Goal: Transaction & Acquisition: Subscribe to service/newsletter

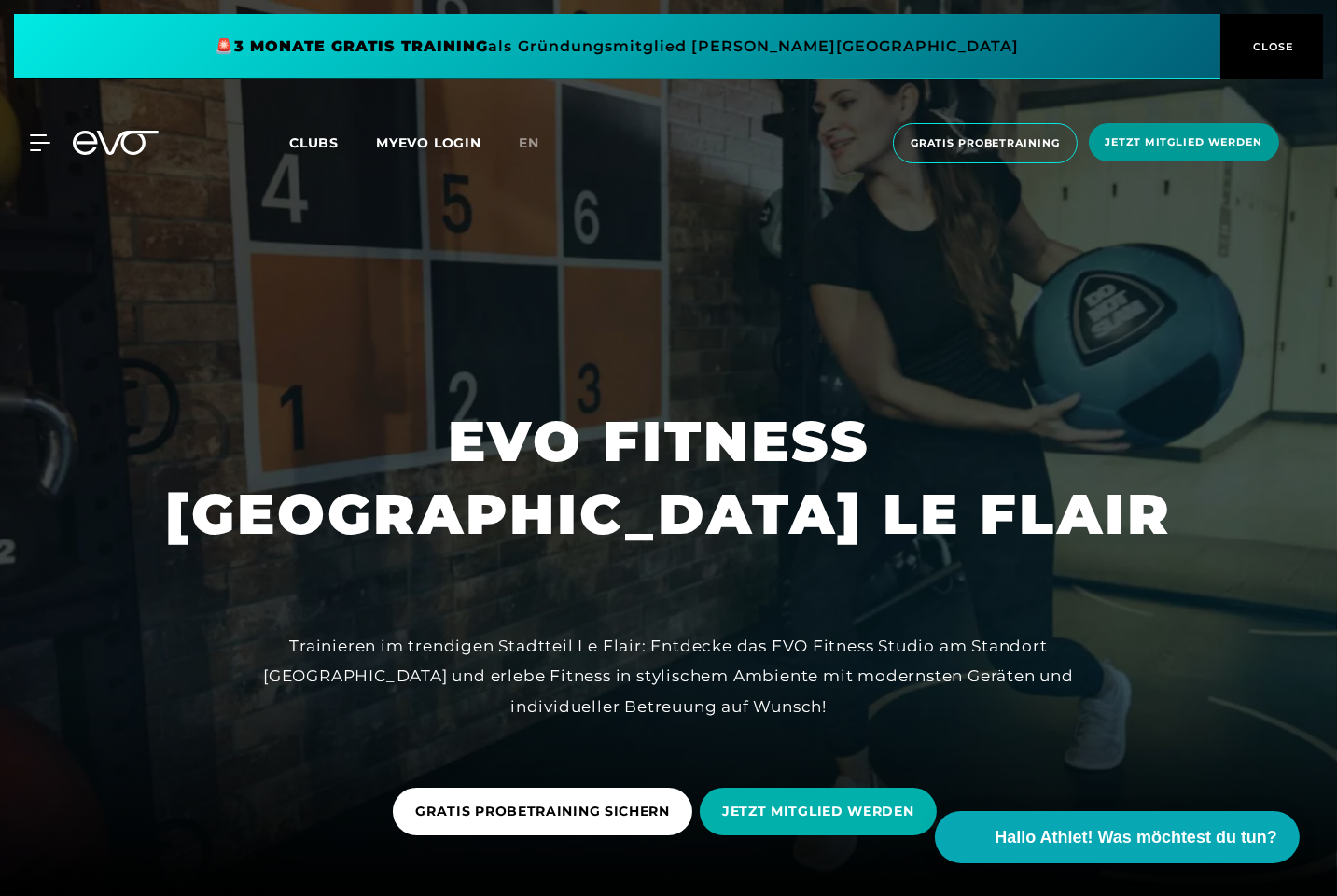
click at [1212, 147] on span "Jetzt Mitglied werden" at bounding box center [1184, 142] width 157 height 16
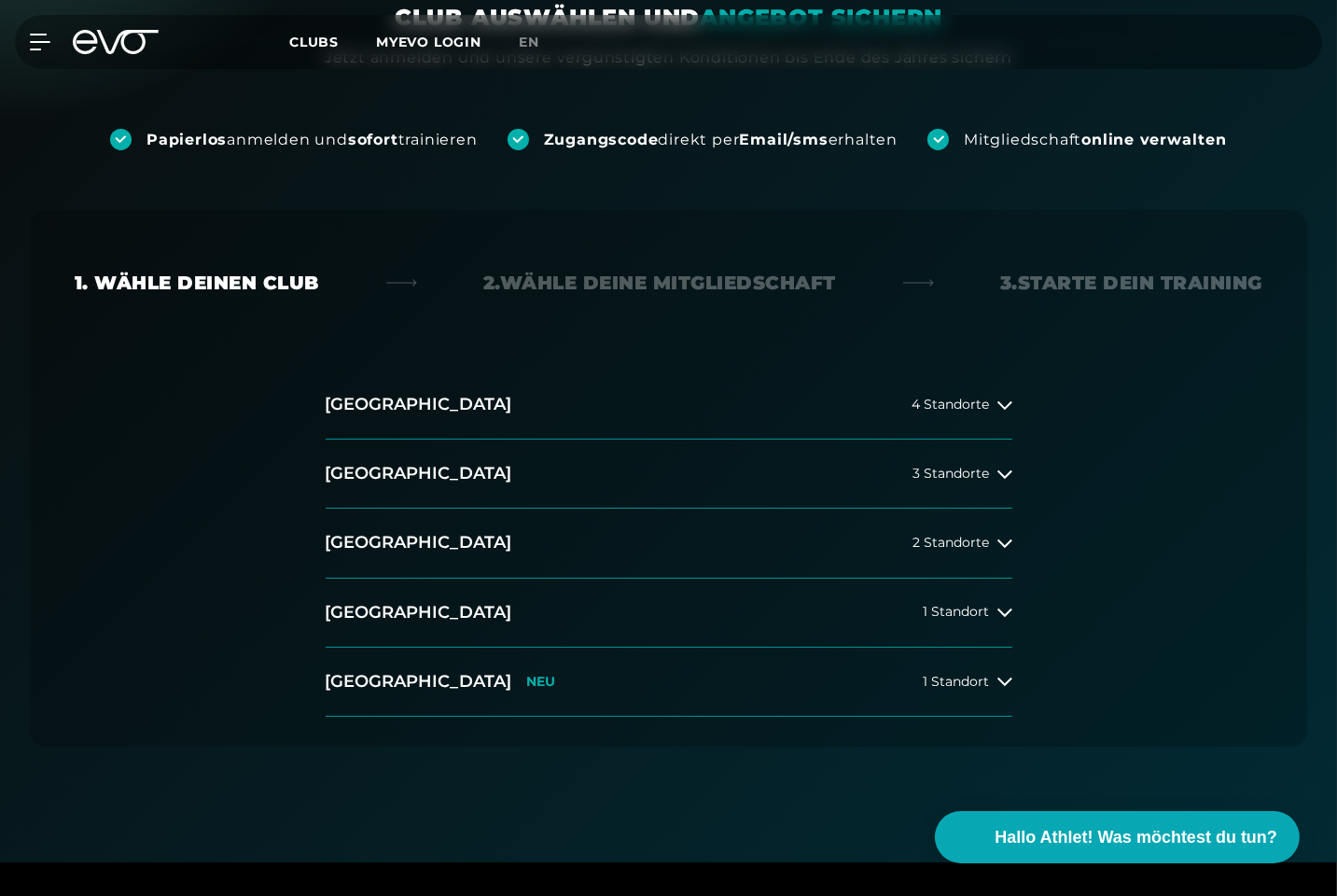
scroll to position [281, 0]
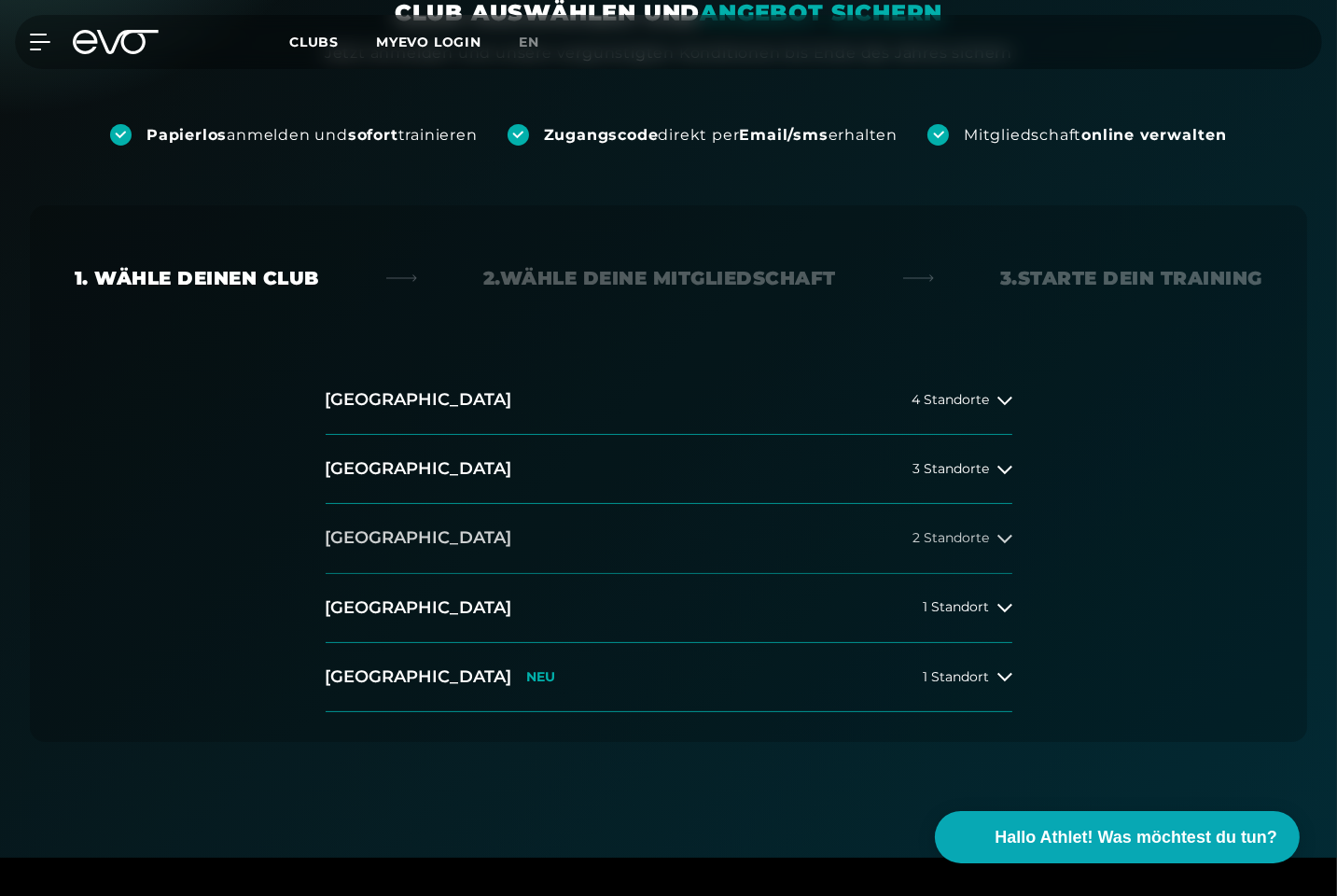
click at [985, 539] on span "2 Standorte" at bounding box center [951, 537] width 76 height 14
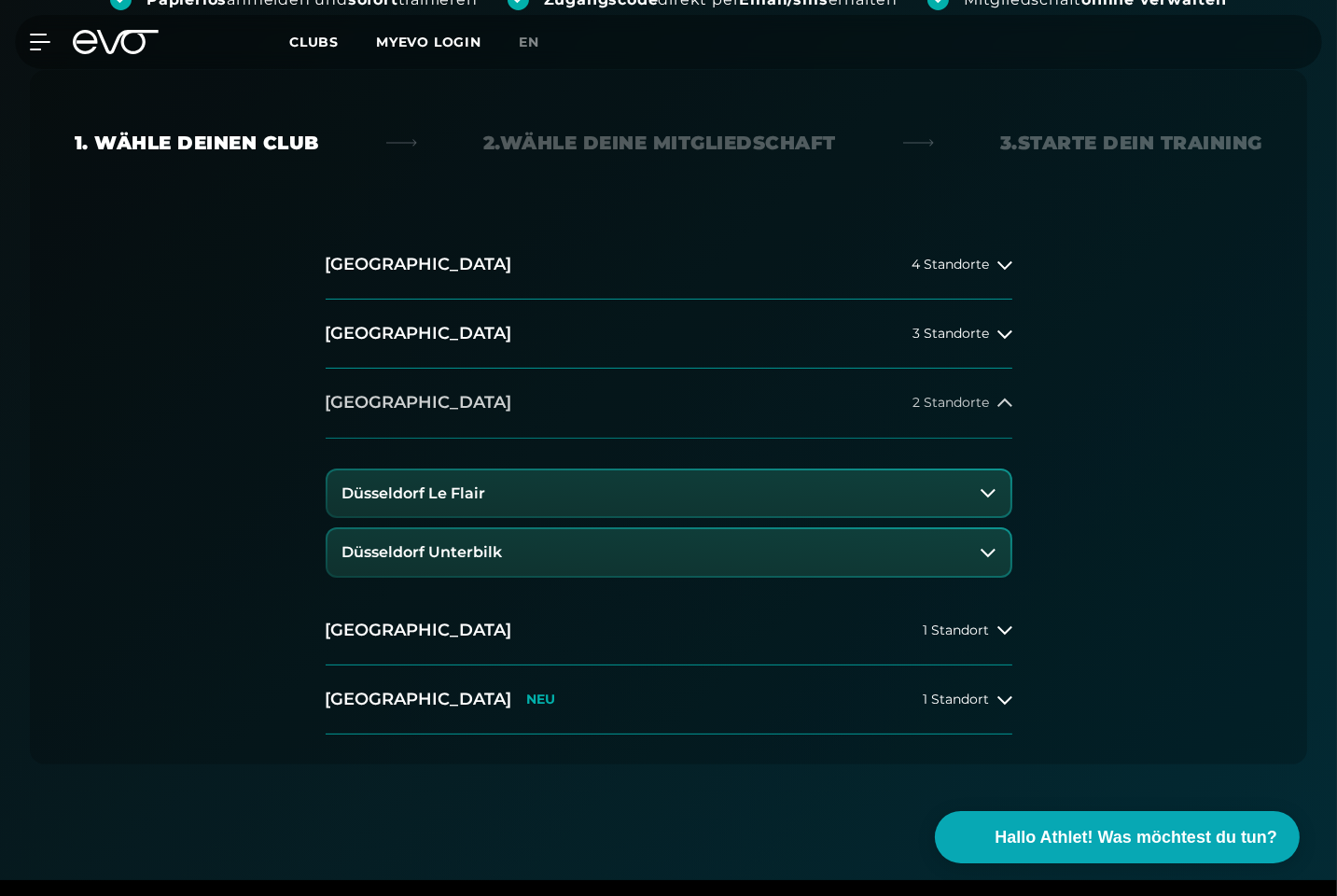
scroll to position [421, 0]
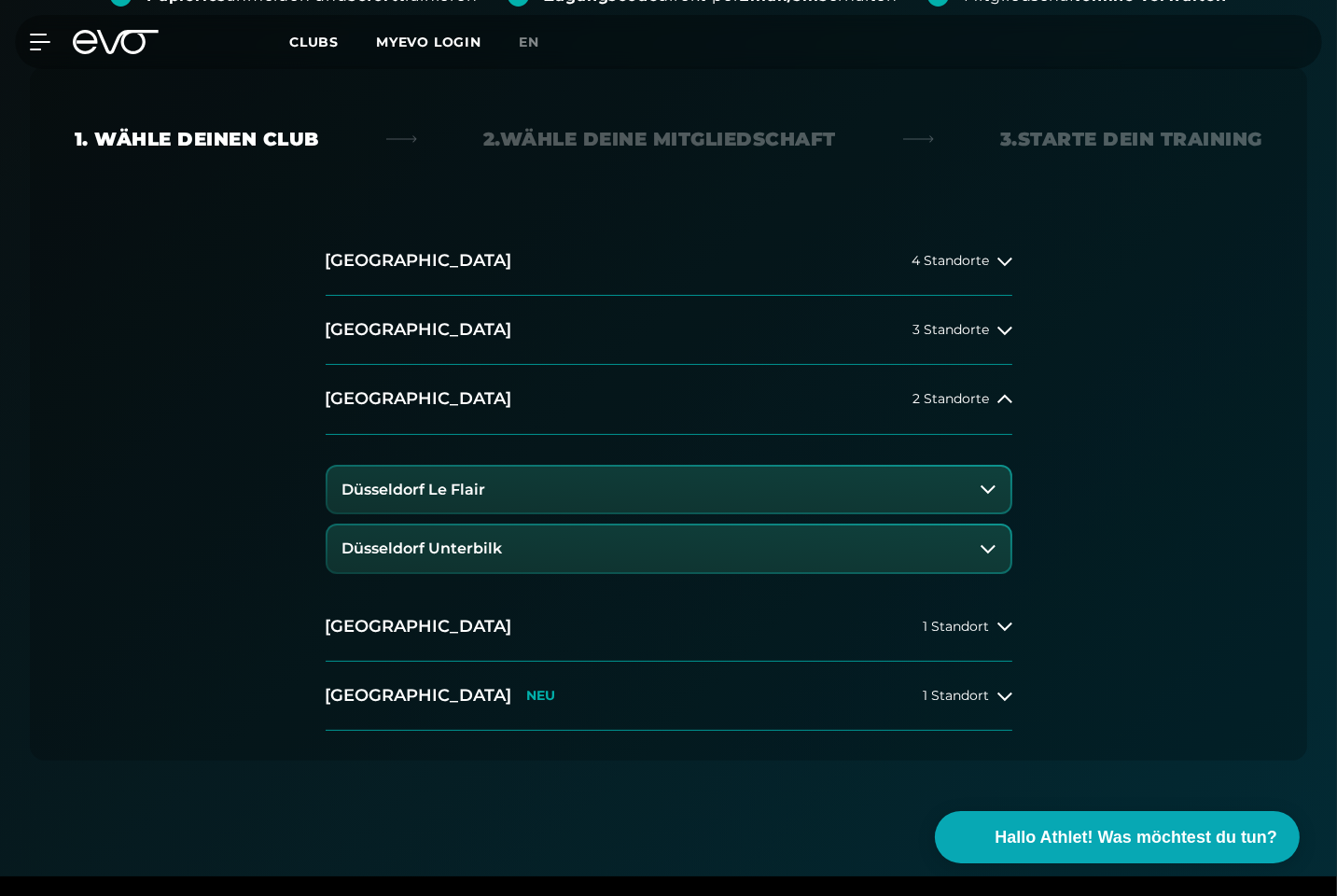
click at [393, 489] on h3 "Düsseldorf Le Flair" at bounding box center [414, 490] width 144 height 17
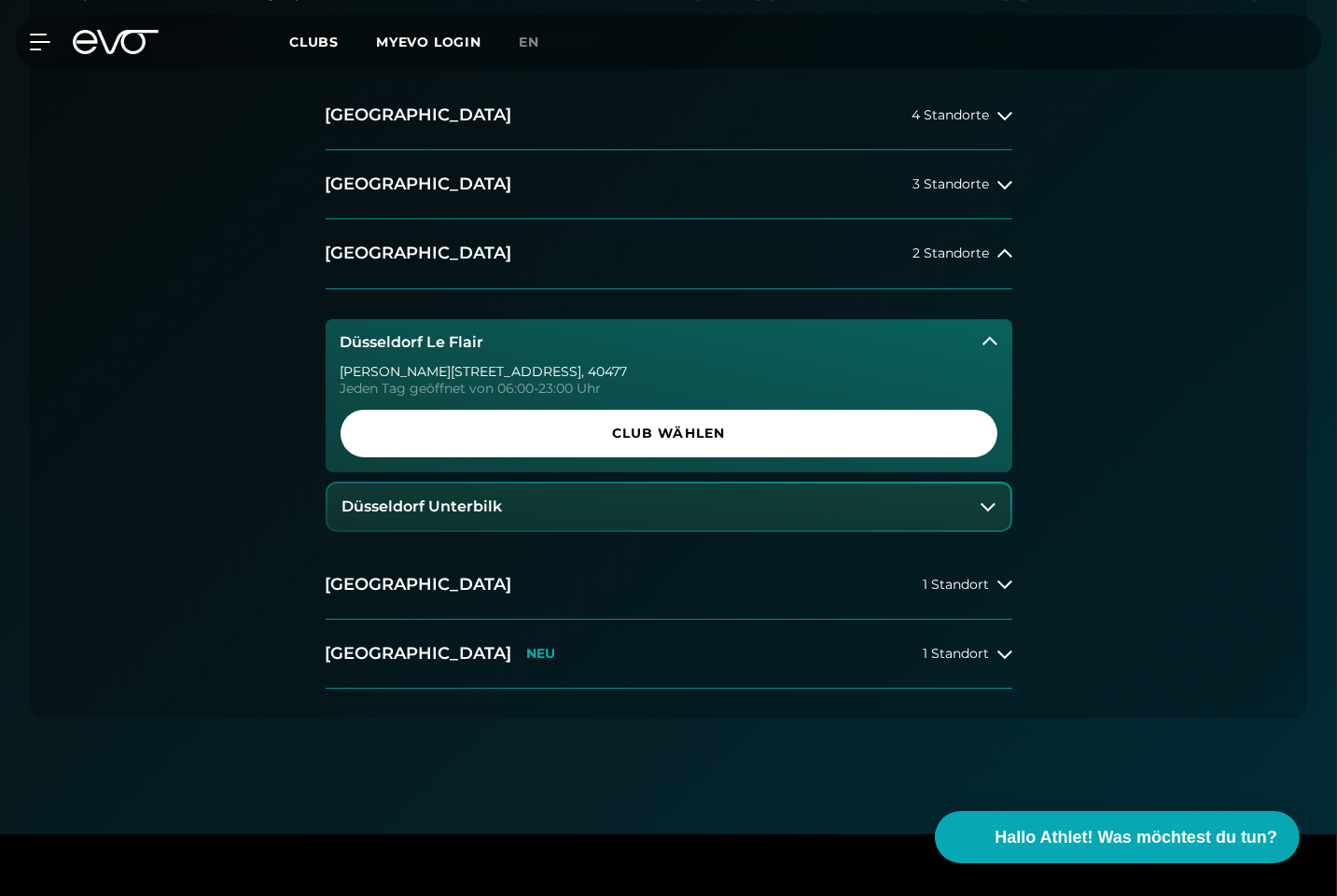
scroll to position [567, 0]
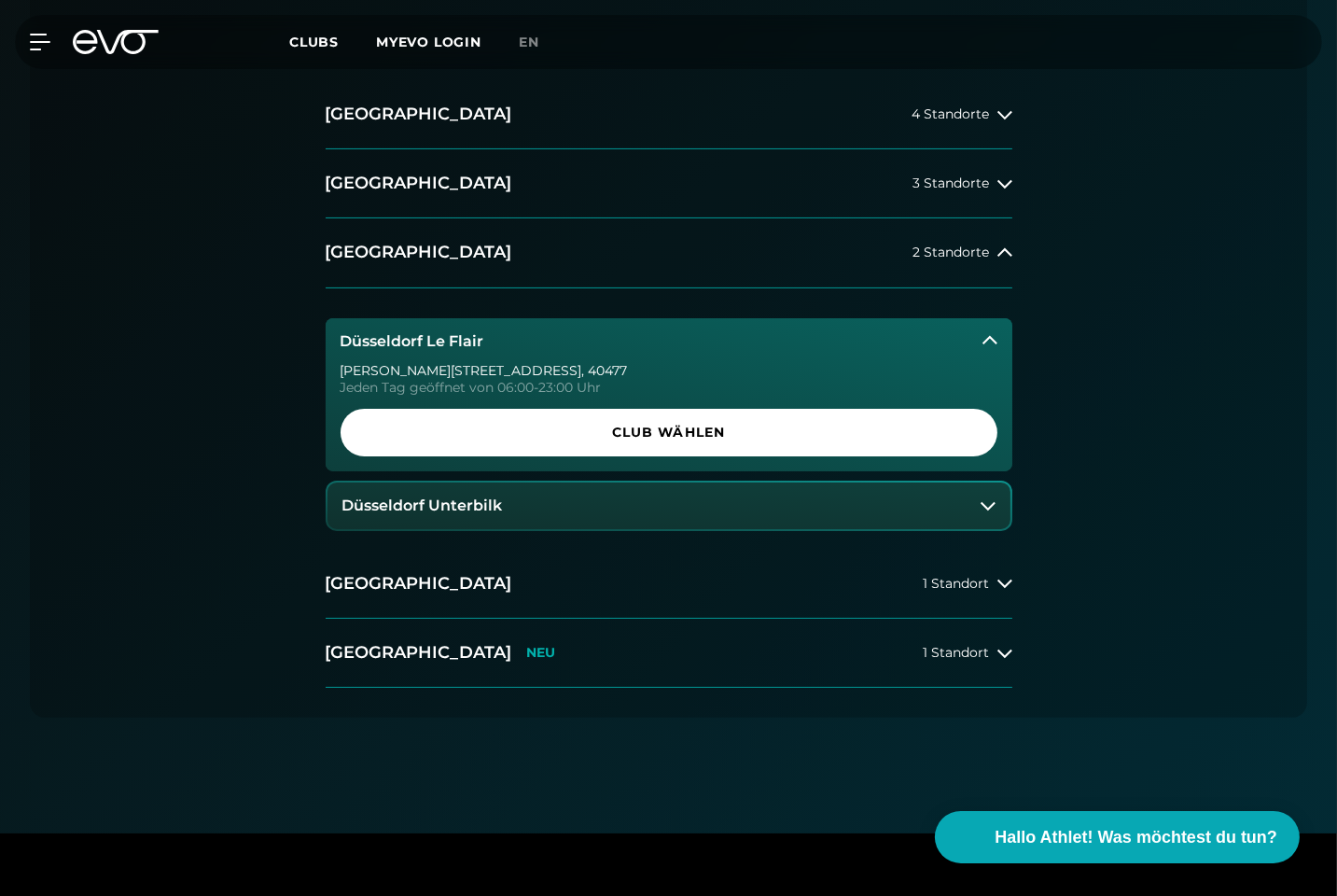
click at [870, 506] on button "Düsseldorf Unterbilk" at bounding box center [669, 505] width 683 height 47
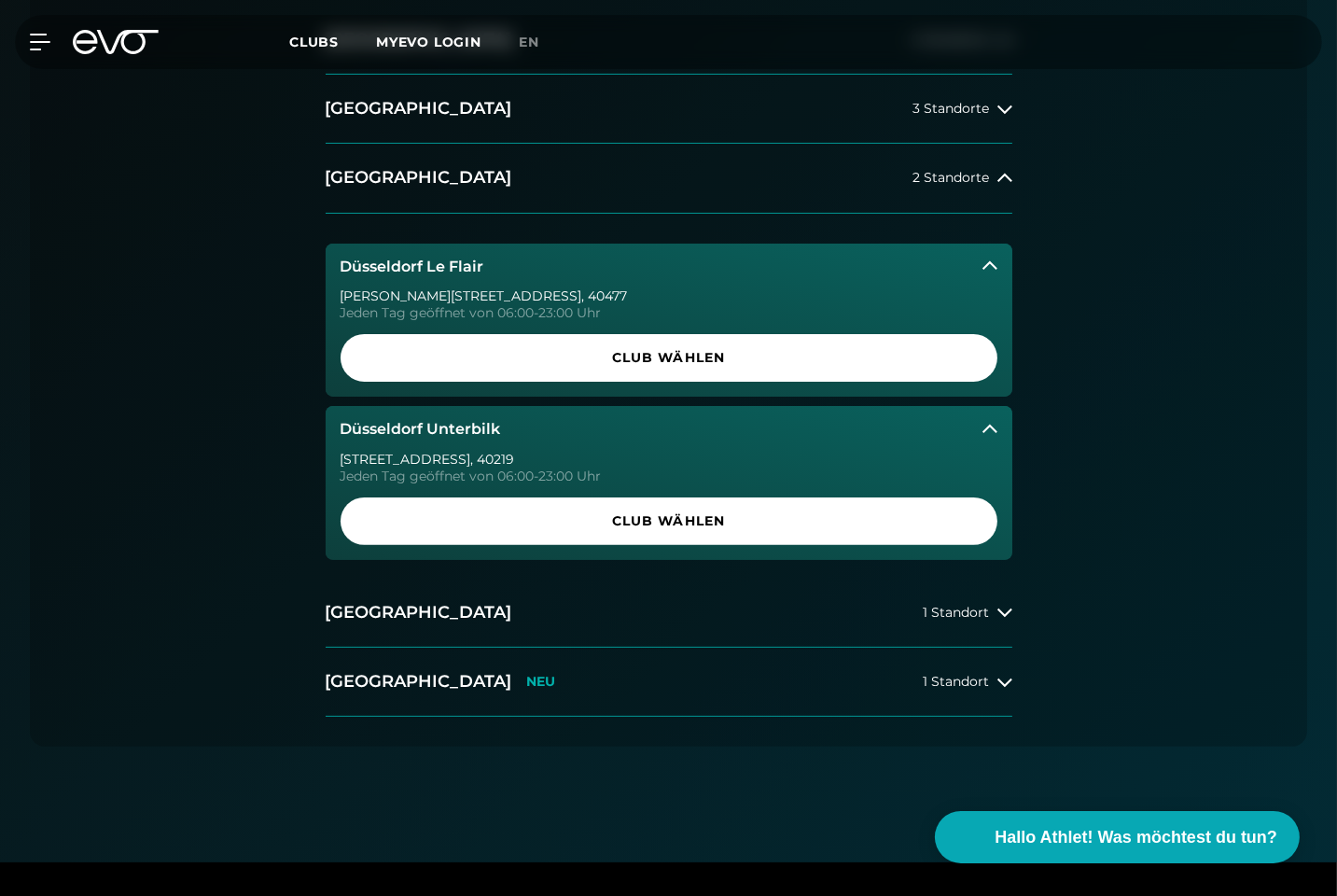
scroll to position [656, 0]
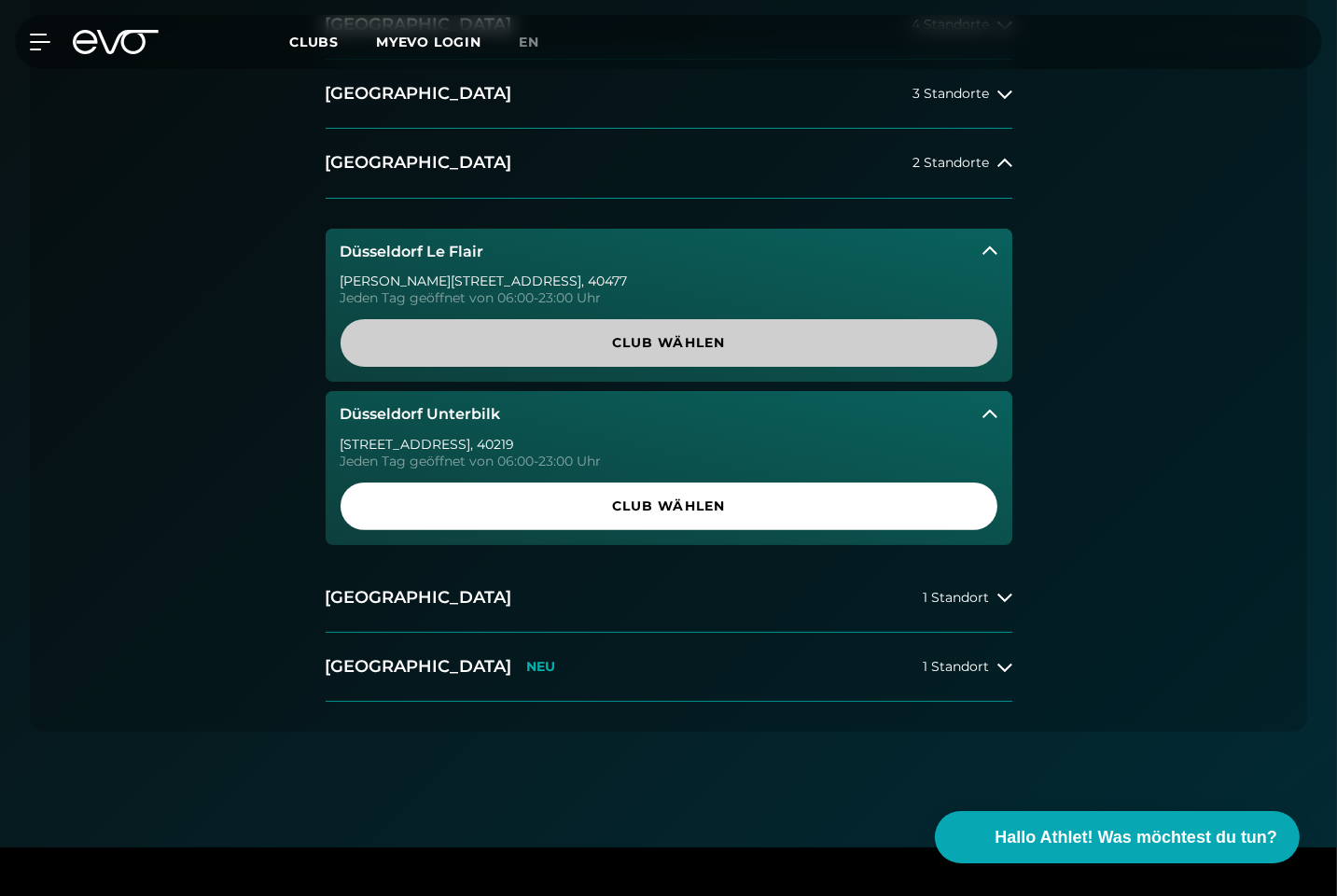
click at [633, 338] on span "Club wählen" at bounding box center [668, 343] width 612 height 20
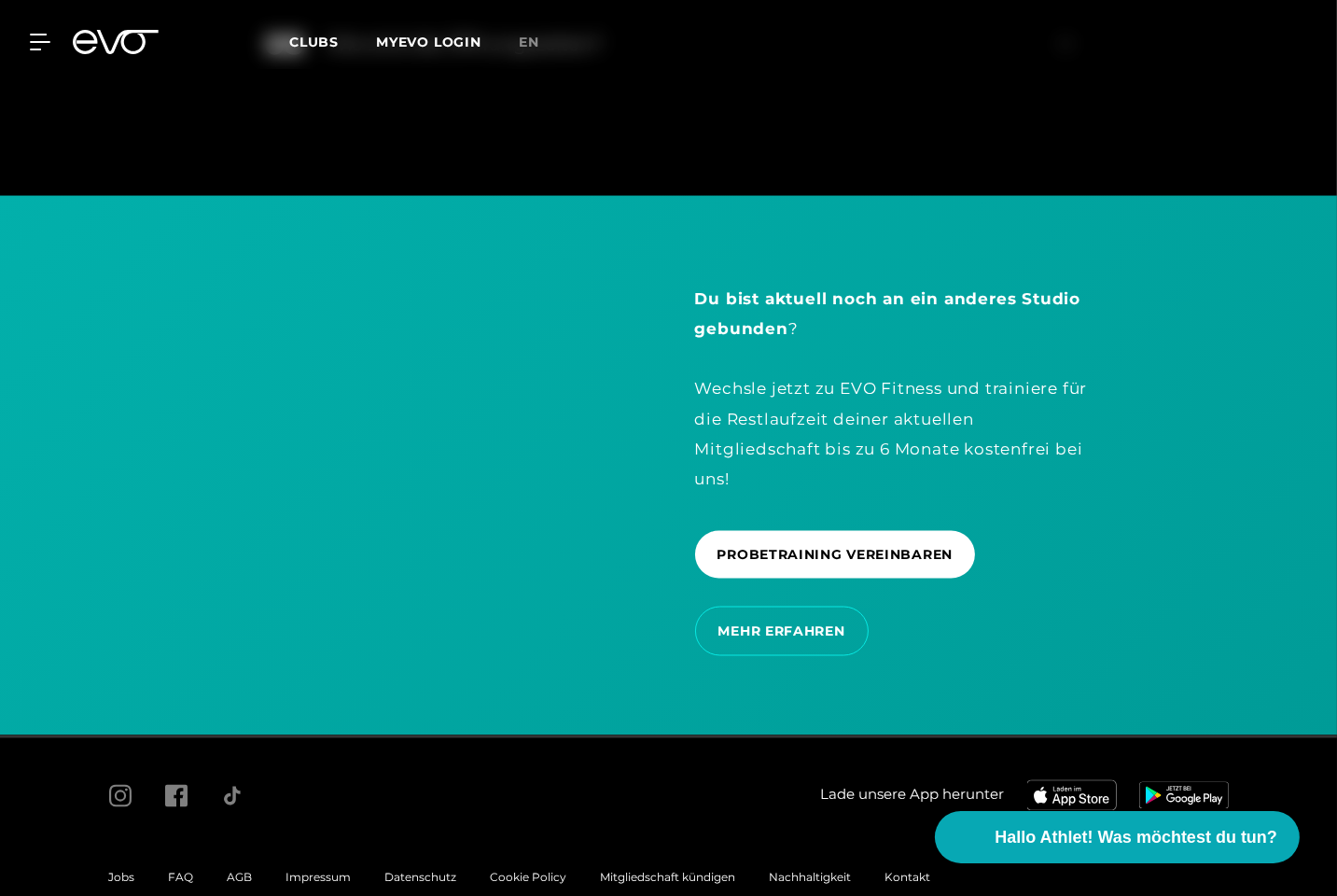
scroll to position [3954, 0]
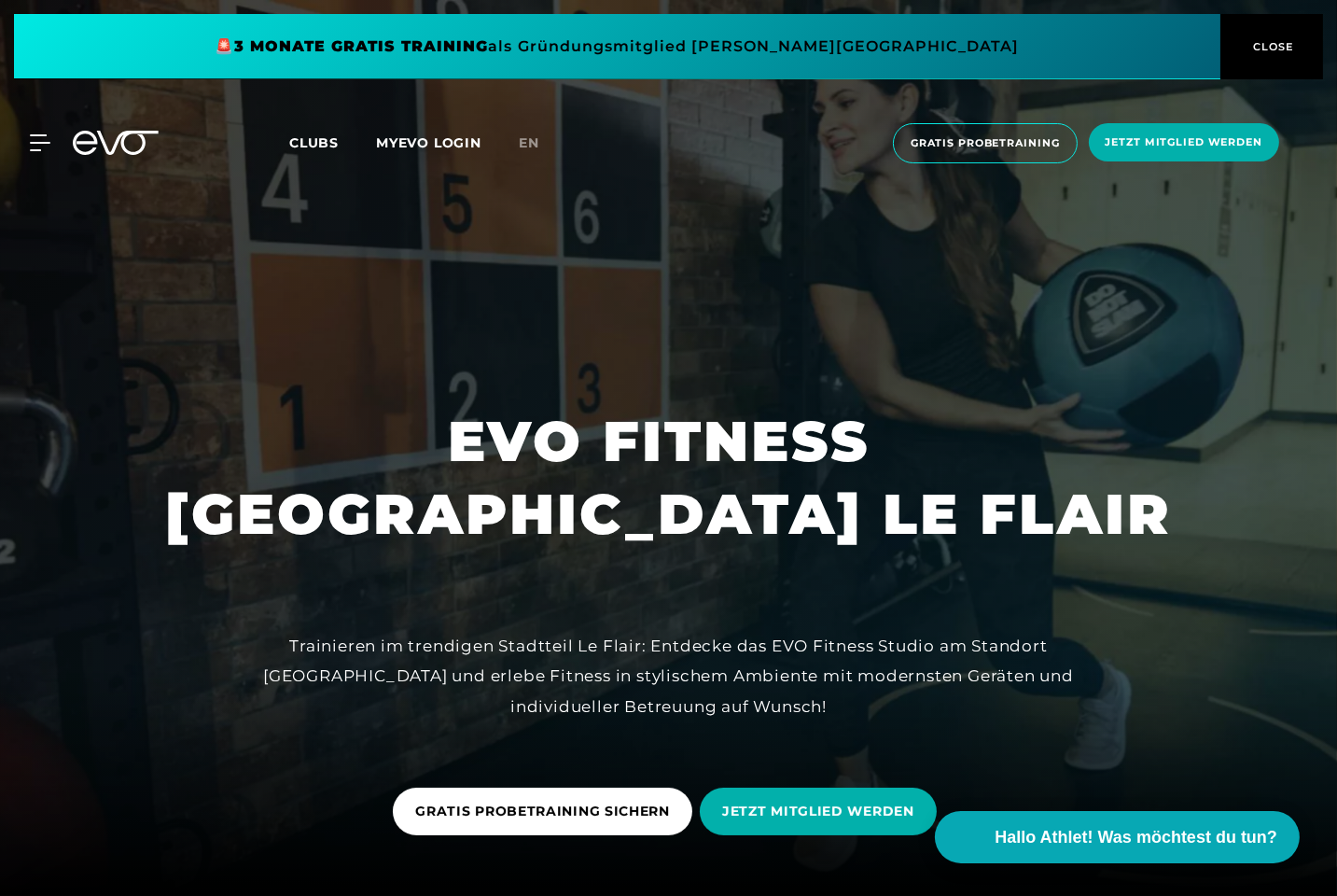
click at [1221, 895] on div at bounding box center [668, 448] width 1337 height 896
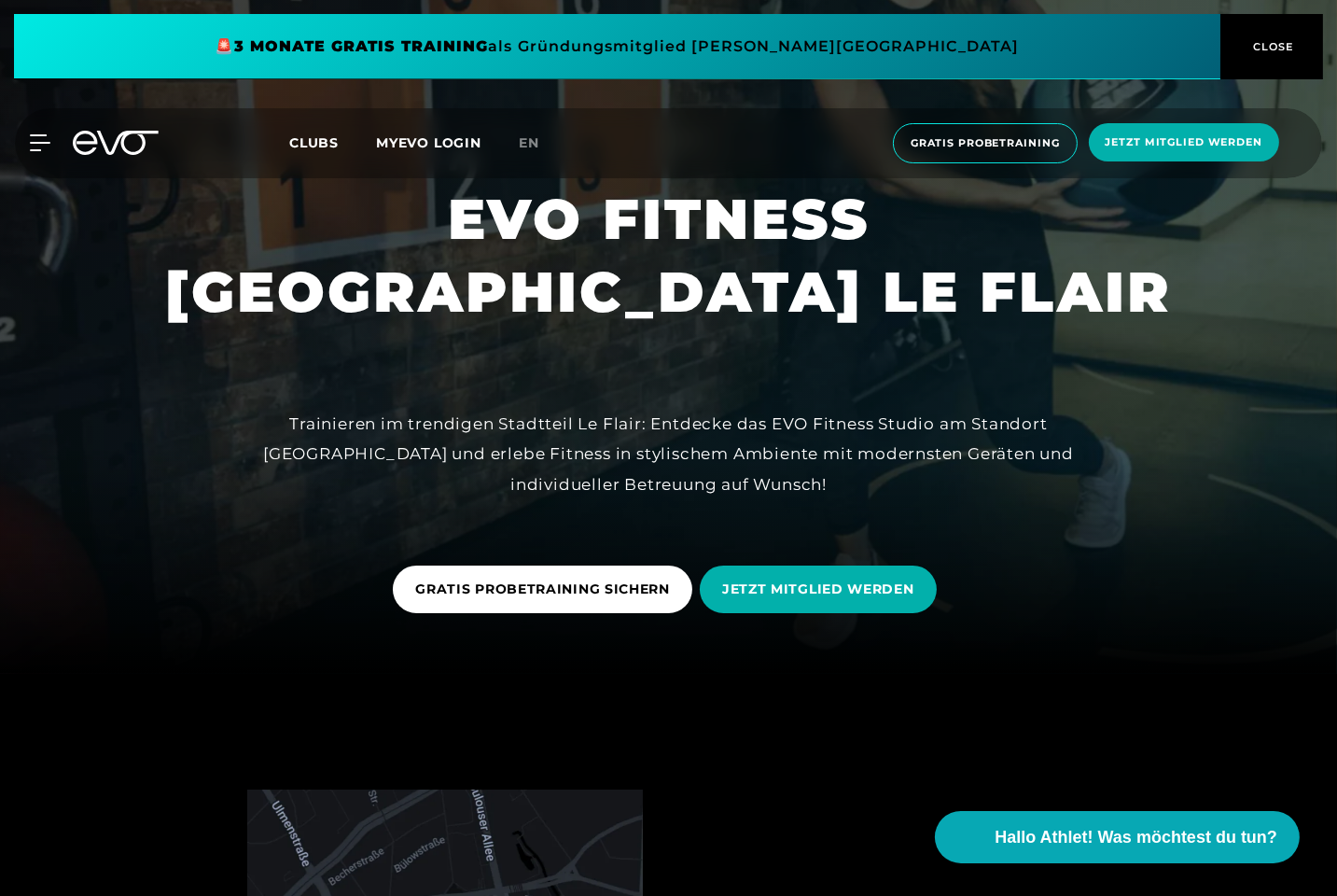
scroll to position [225, 0]
